Goal: Use online tool/utility: Use online tool/utility

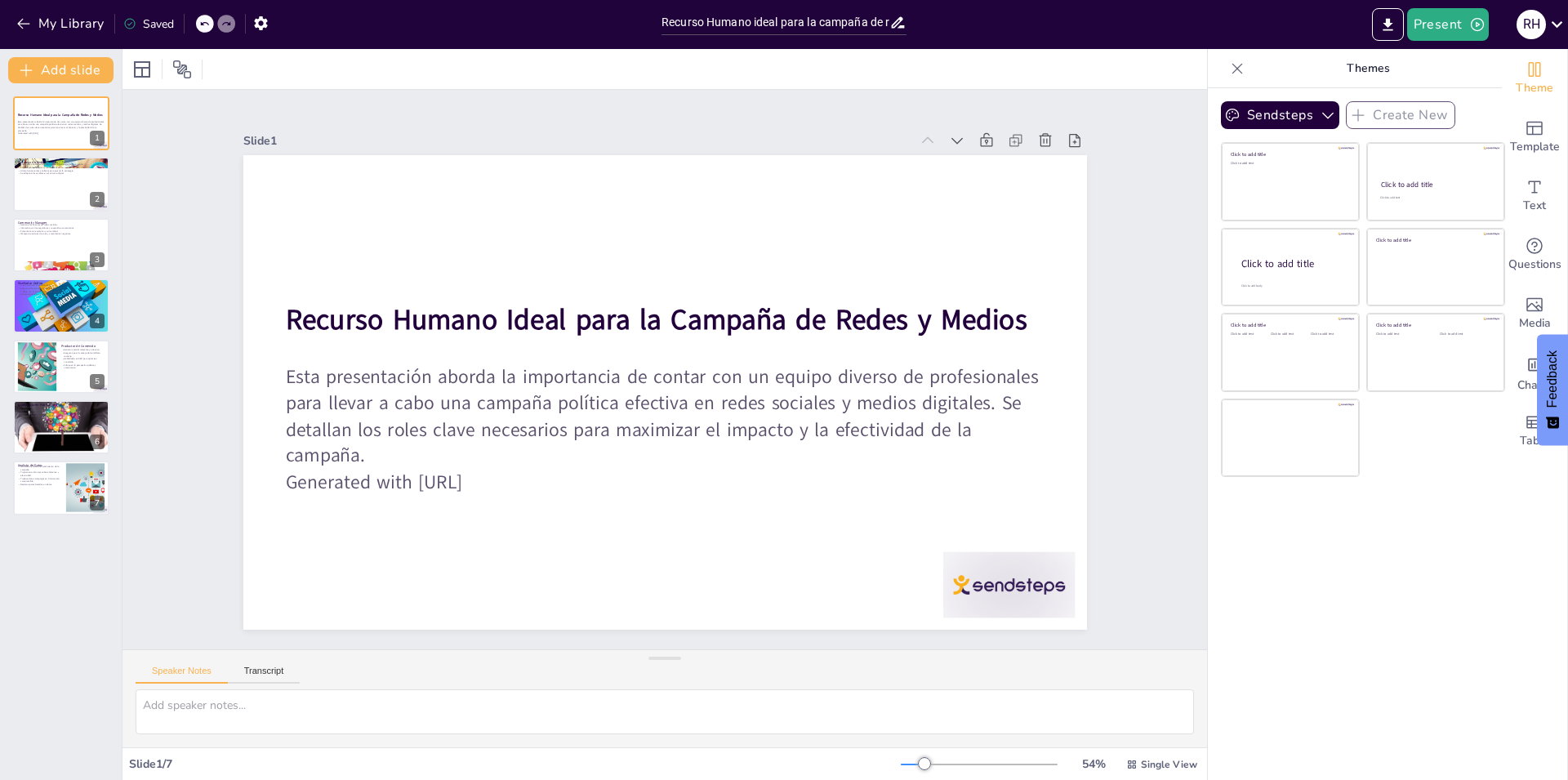
type input "Recurso Humano ideal para la campaña de redes y medios"
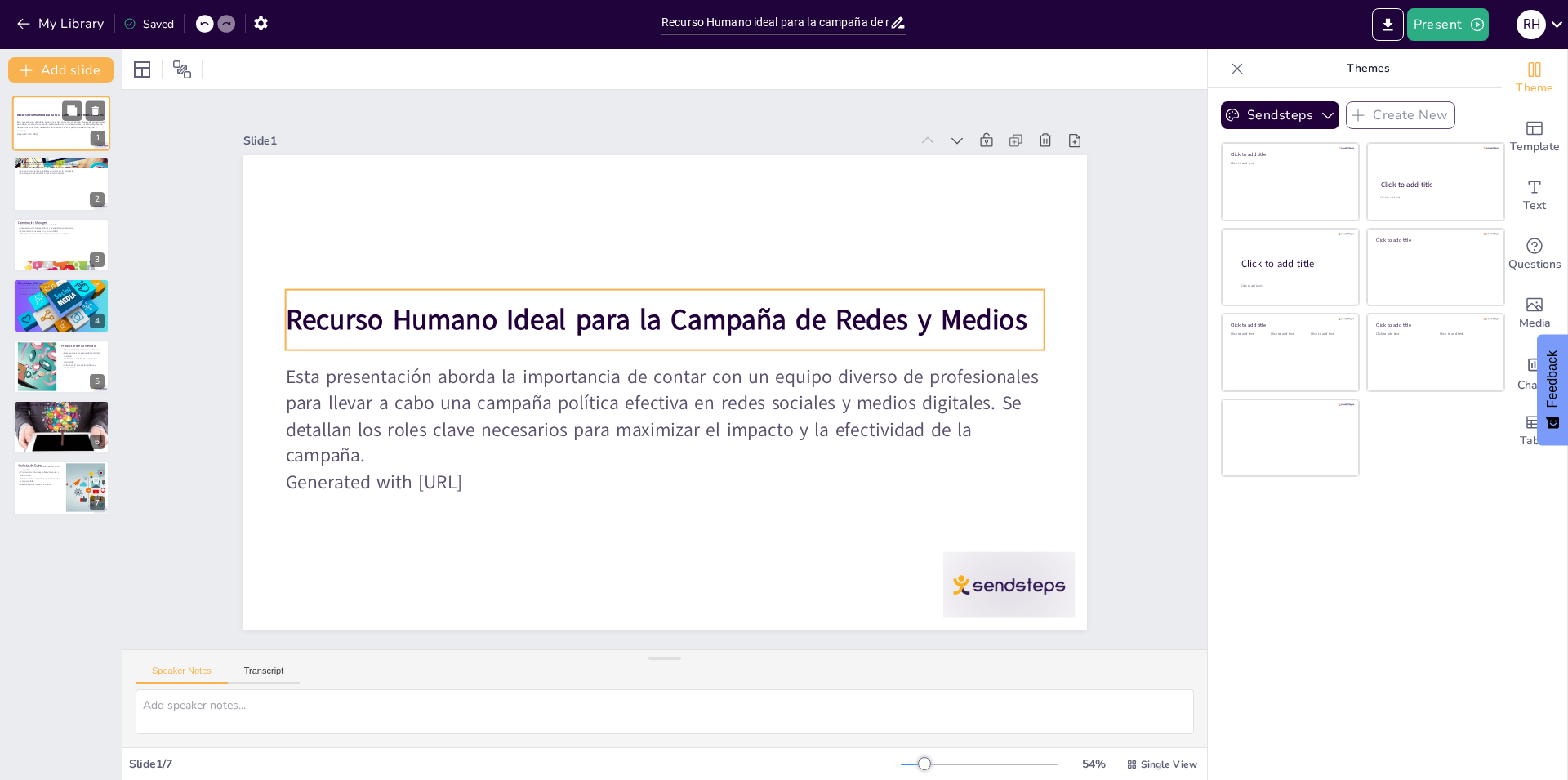
click at [43, 114] on strong "Recurso Humano Ideal para la Campaña de Redes y Medios" at bounding box center [60, 114] width 86 height 4
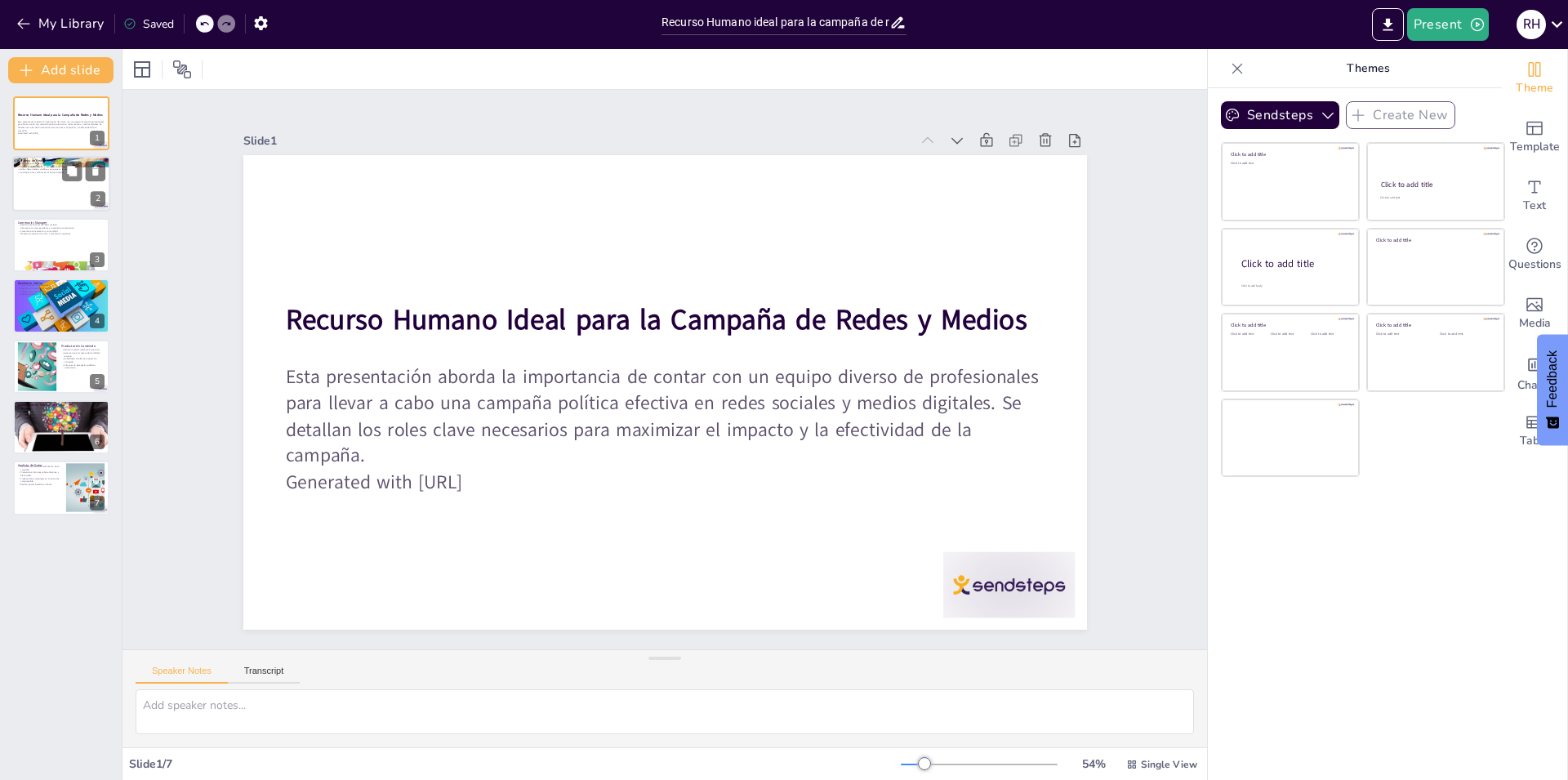
click at [53, 203] on div at bounding box center [61, 185] width 98 height 56
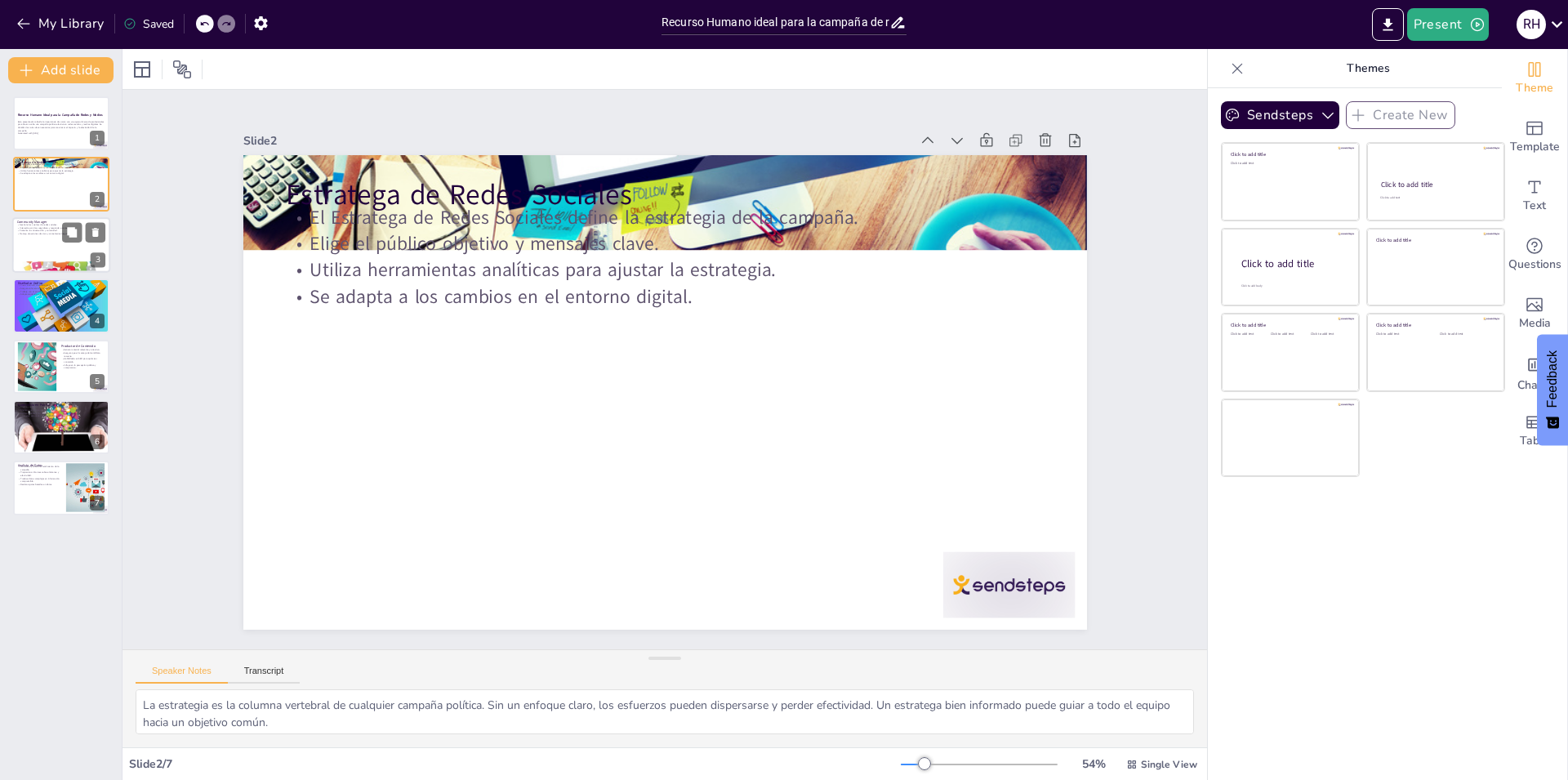
click at [67, 253] on div at bounding box center [61, 245] width 98 height 56
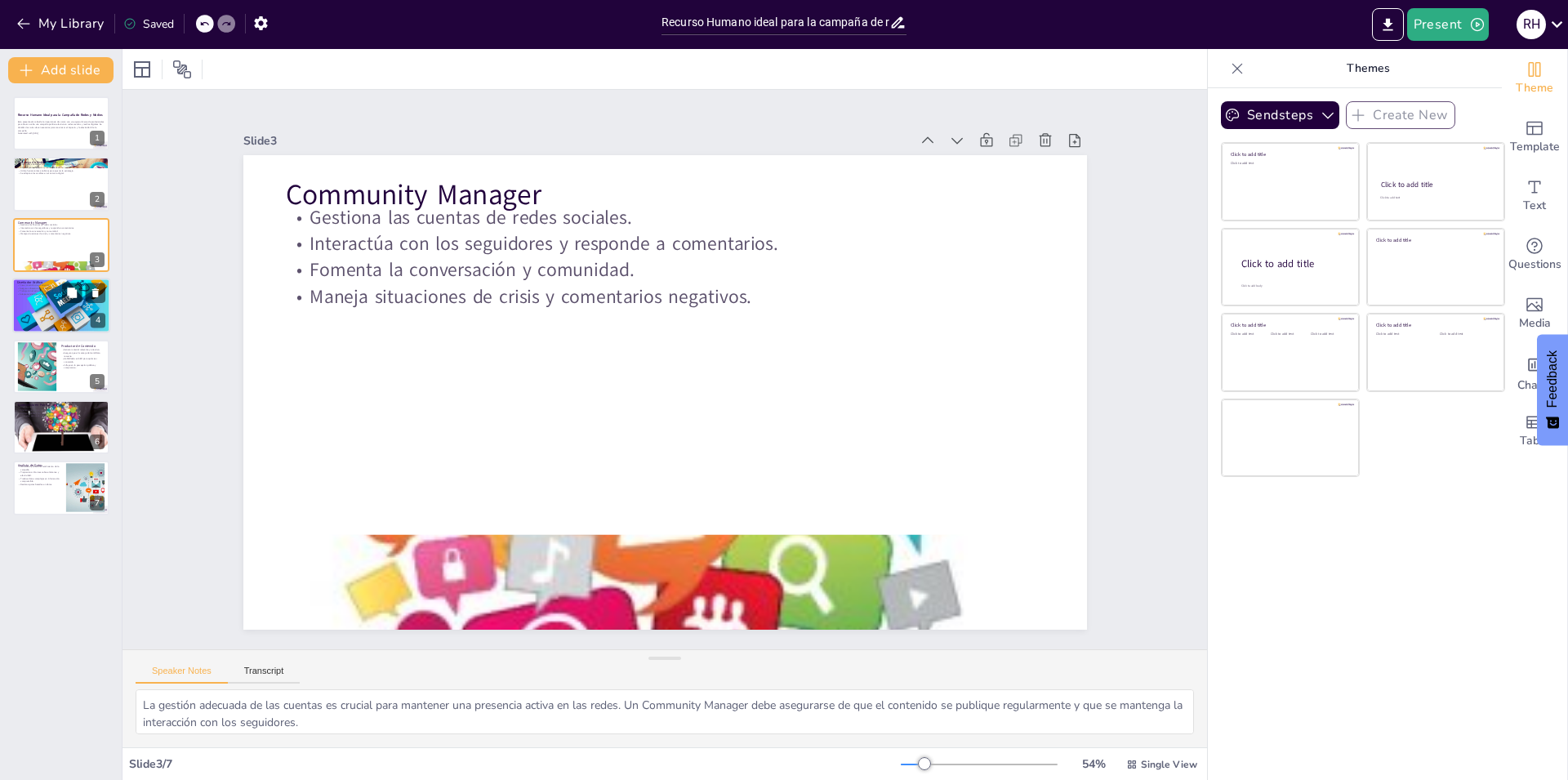
click at [53, 301] on div at bounding box center [61, 306] width 98 height 98
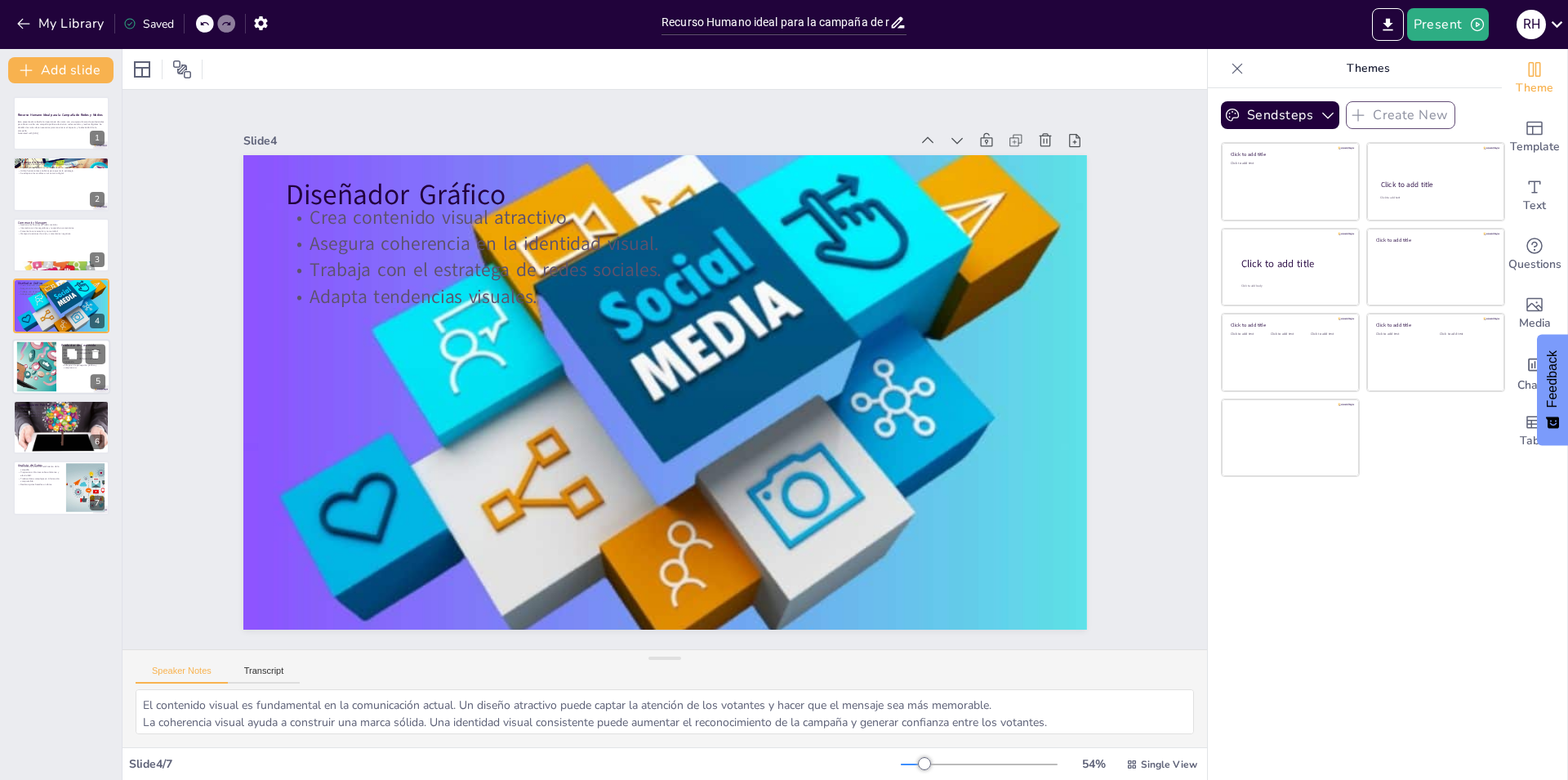
click at [47, 370] on div at bounding box center [36, 366] width 74 height 50
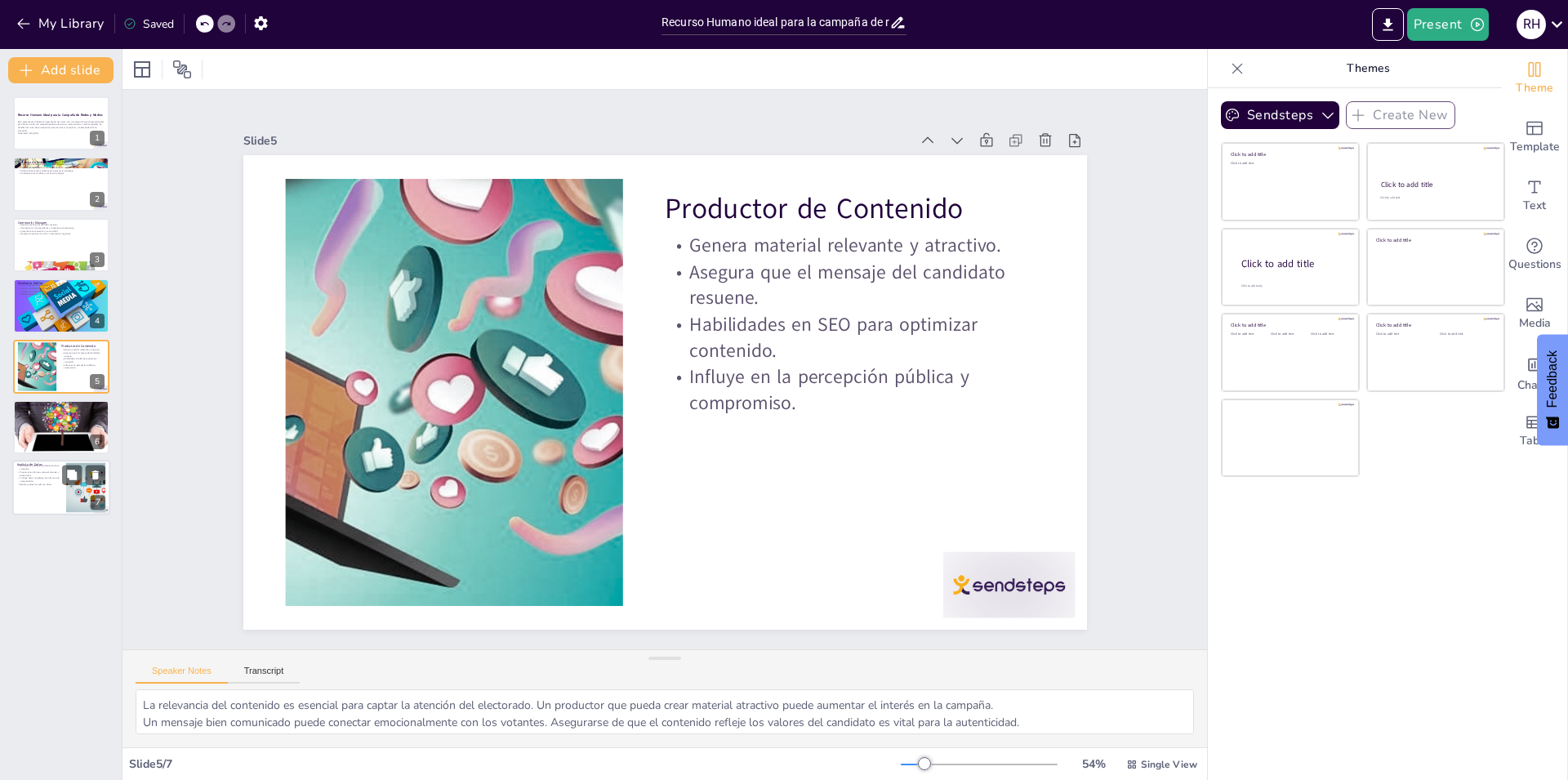
click at [50, 476] on p "Proporciona informes sobre el alcance y efectividad." at bounding box center [39, 474] width 44 height 6
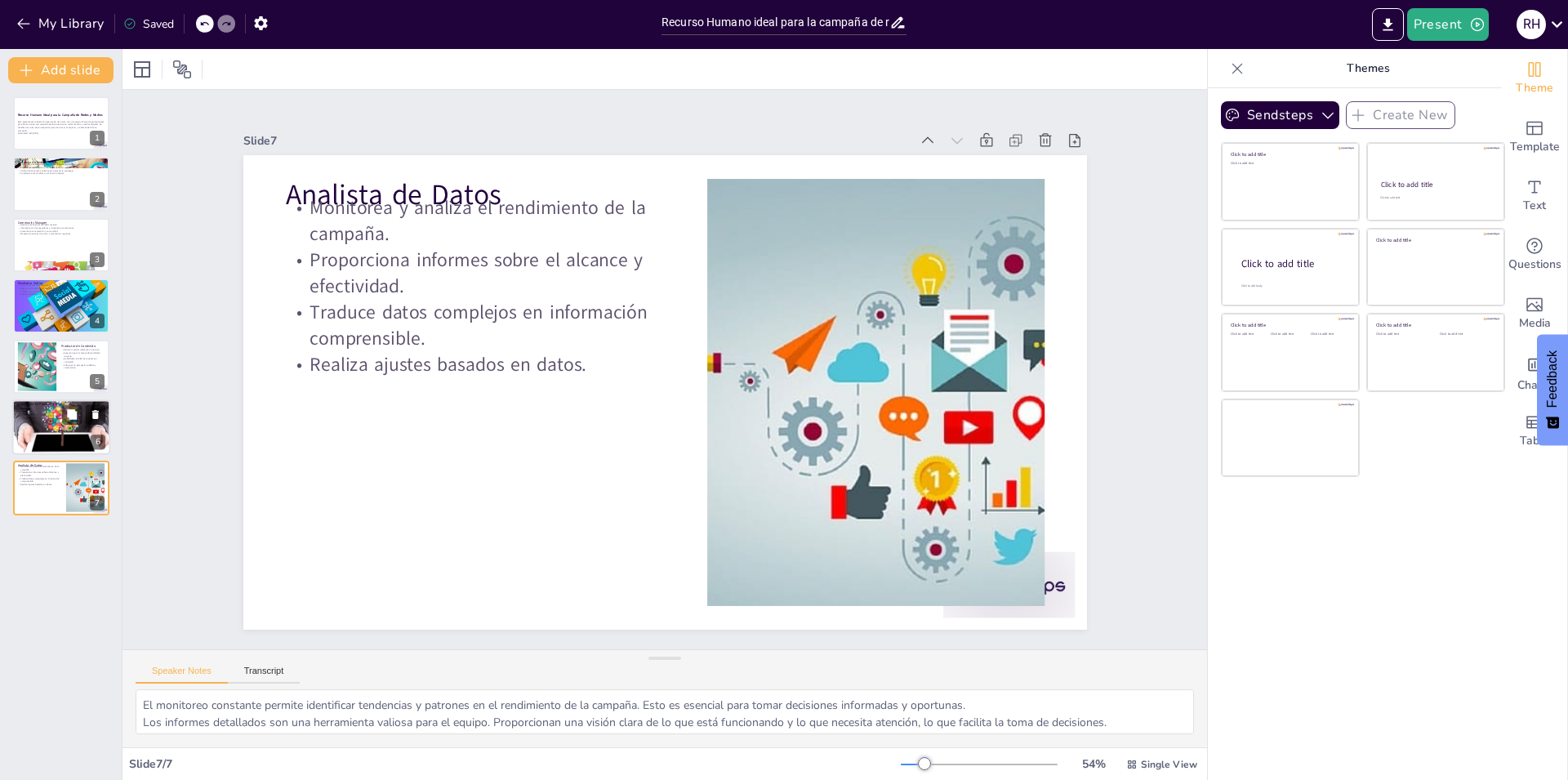
click at [50, 430] on div at bounding box center [61, 427] width 105 height 56
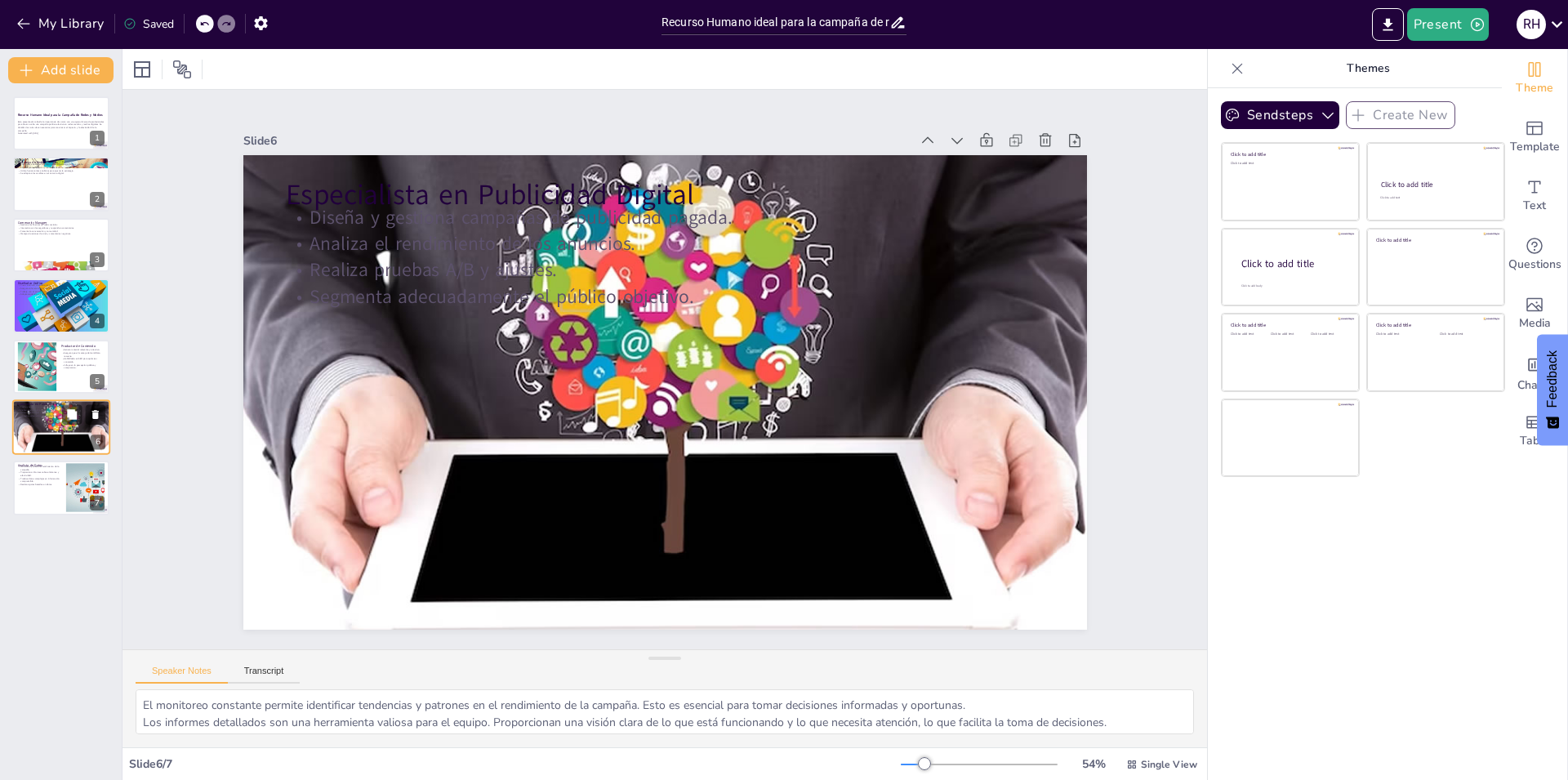
type textarea "La publicidad pagada es una herramienta poderosa para aumentar la visibilidad d…"
click at [1393, 28] on icon "Export to PowerPoint" at bounding box center [1388, 25] width 17 height 17
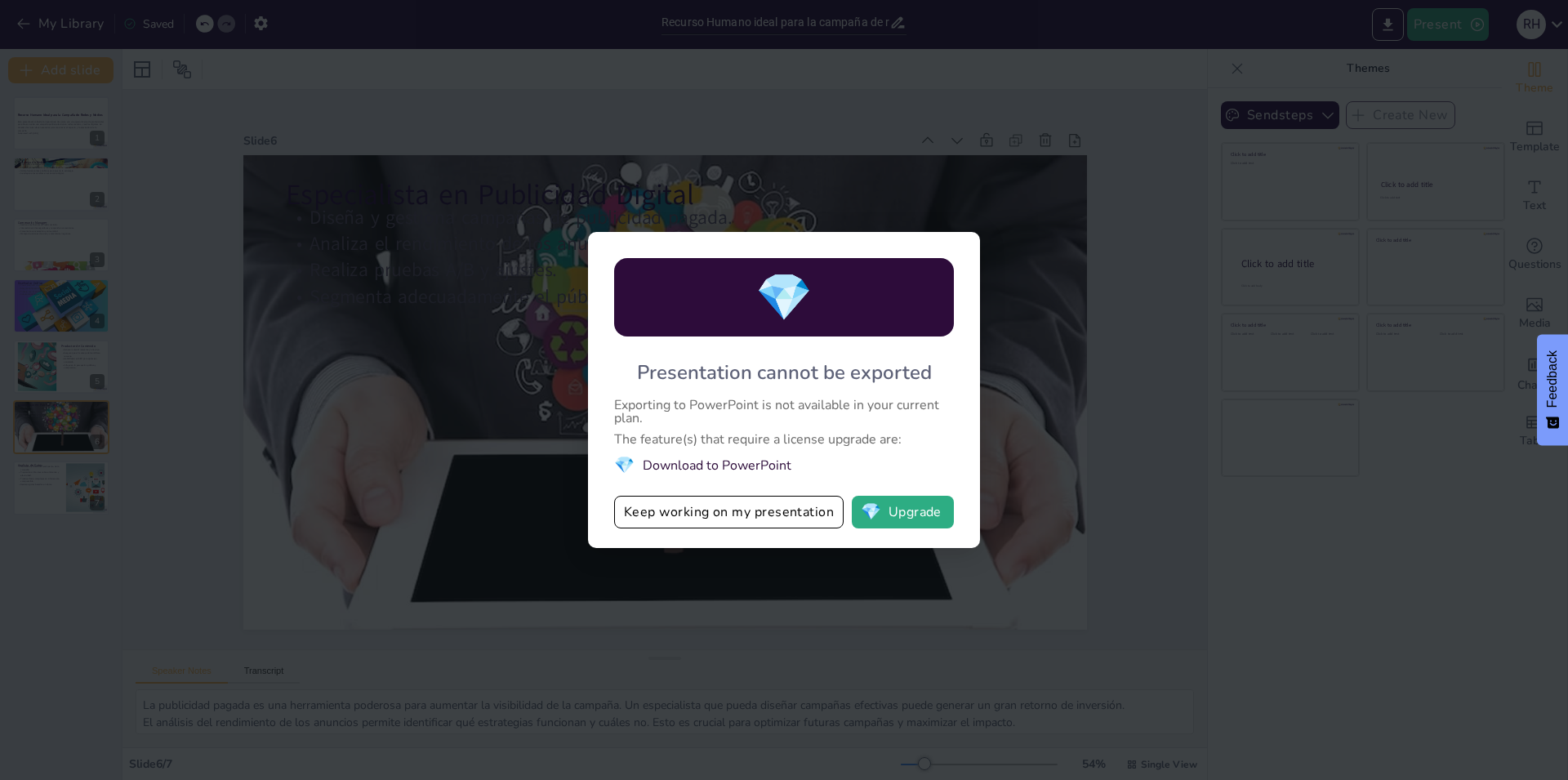
click at [1180, 431] on div "💎 Presentation cannot be exported Exporting to PowerPoint is not available in y…" at bounding box center [784, 390] width 1568 height 780
click at [1096, 212] on div "💎 Presentation cannot be exported Exporting to PowerPoint is not available in y…" at bounding box center [784, 390] width 1568 height 780
